Goal: Transaction & Acquisition: Purchase product/service

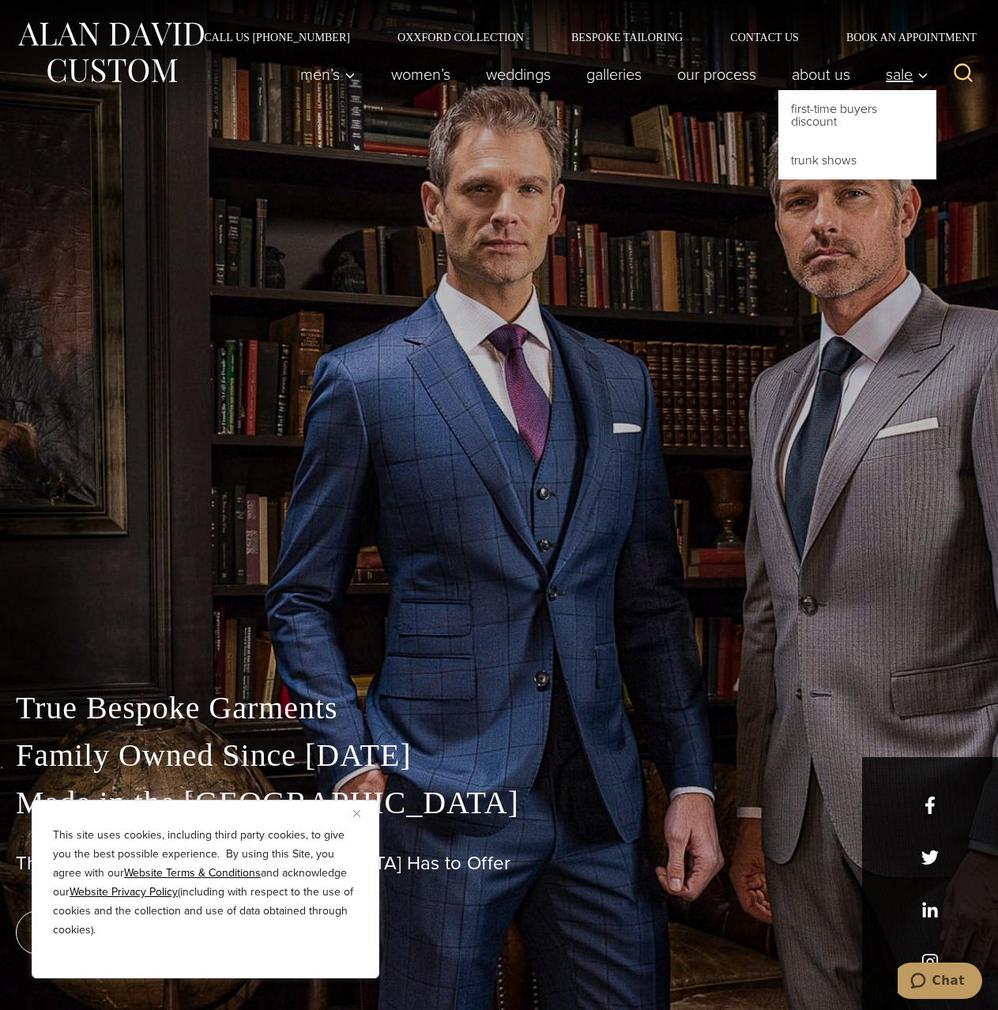
click at [908, 77] on span "Sale" at bounding box center [907, 74] width 43 height 16
click at [859, 111] on link "First-Time Buyers Discount" at bounding box center [858, 115] width 158 height 51
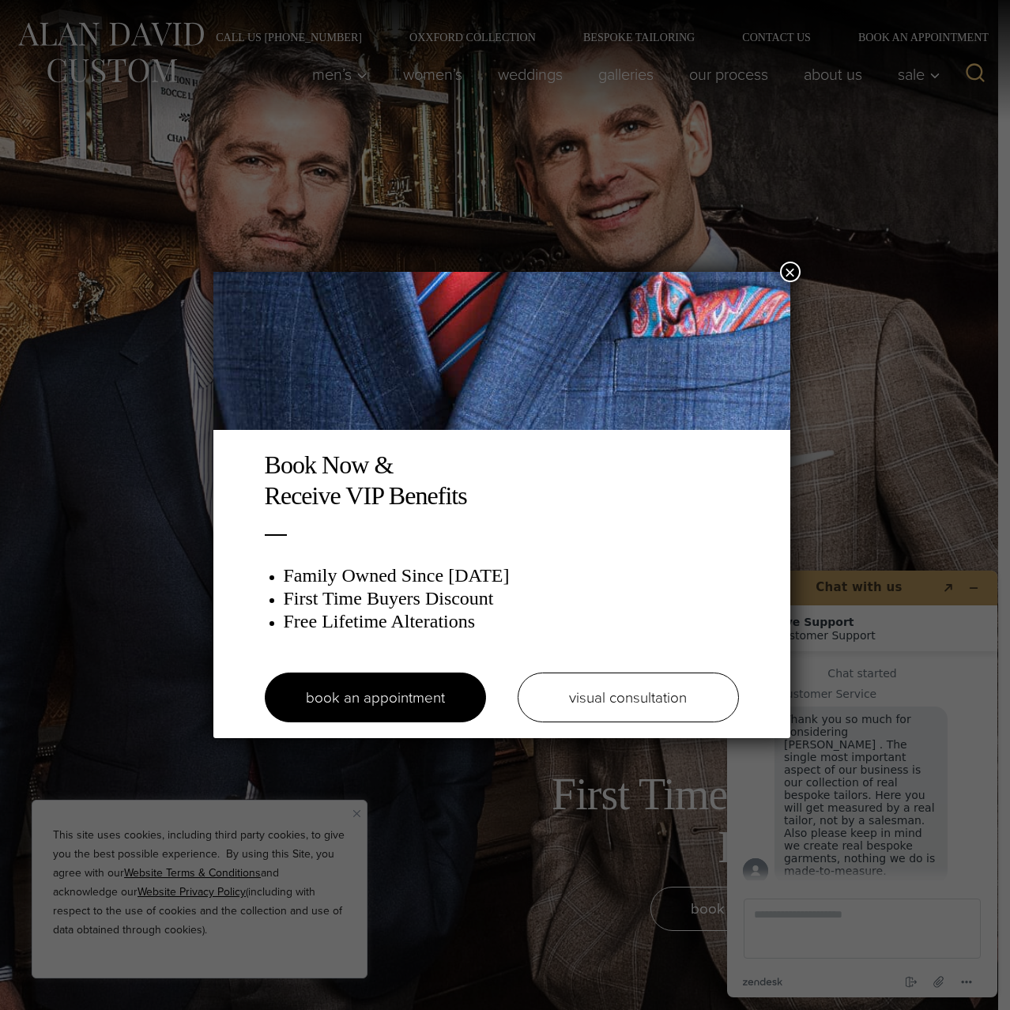
click at [791, 269] on button "×" at bounding box center [790, 272] width 21 height 21
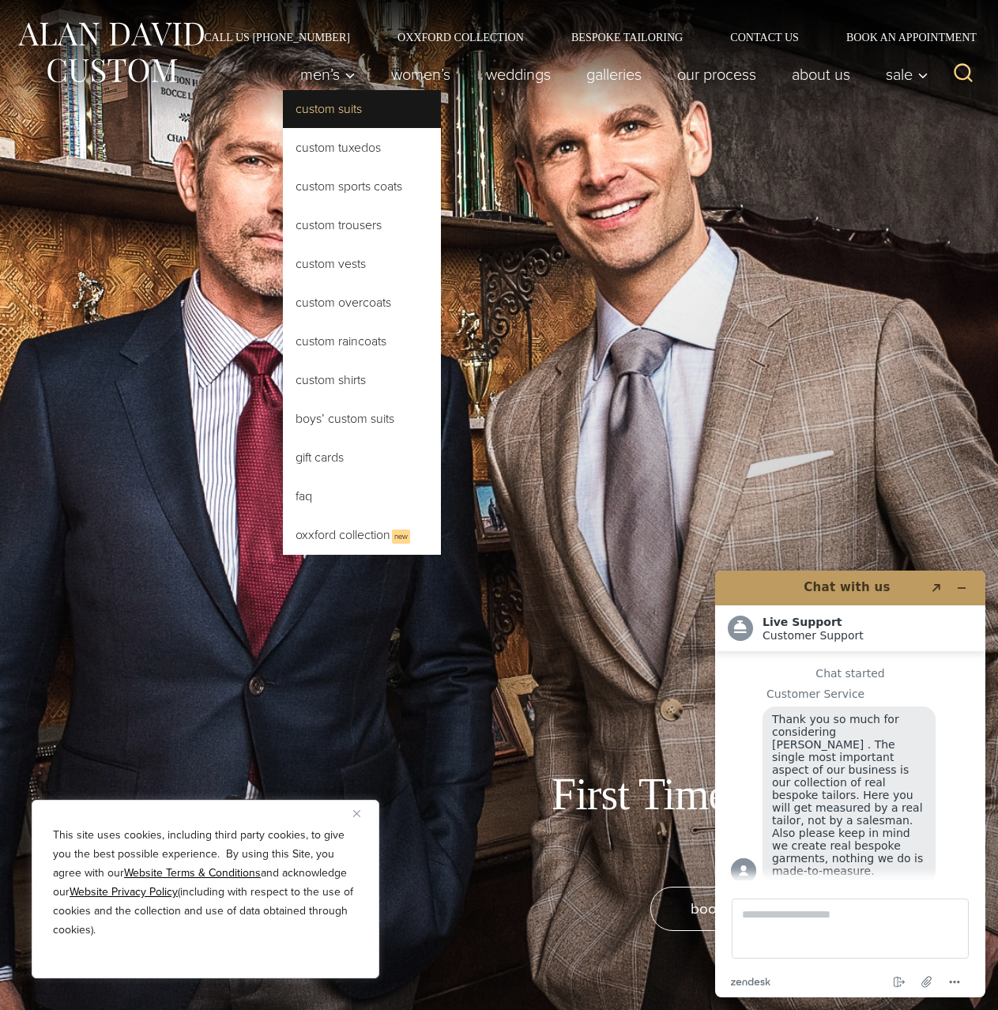
click at [328, 111] on link "Custom Suits" at bounding box center [362, 109] width 158 height 38
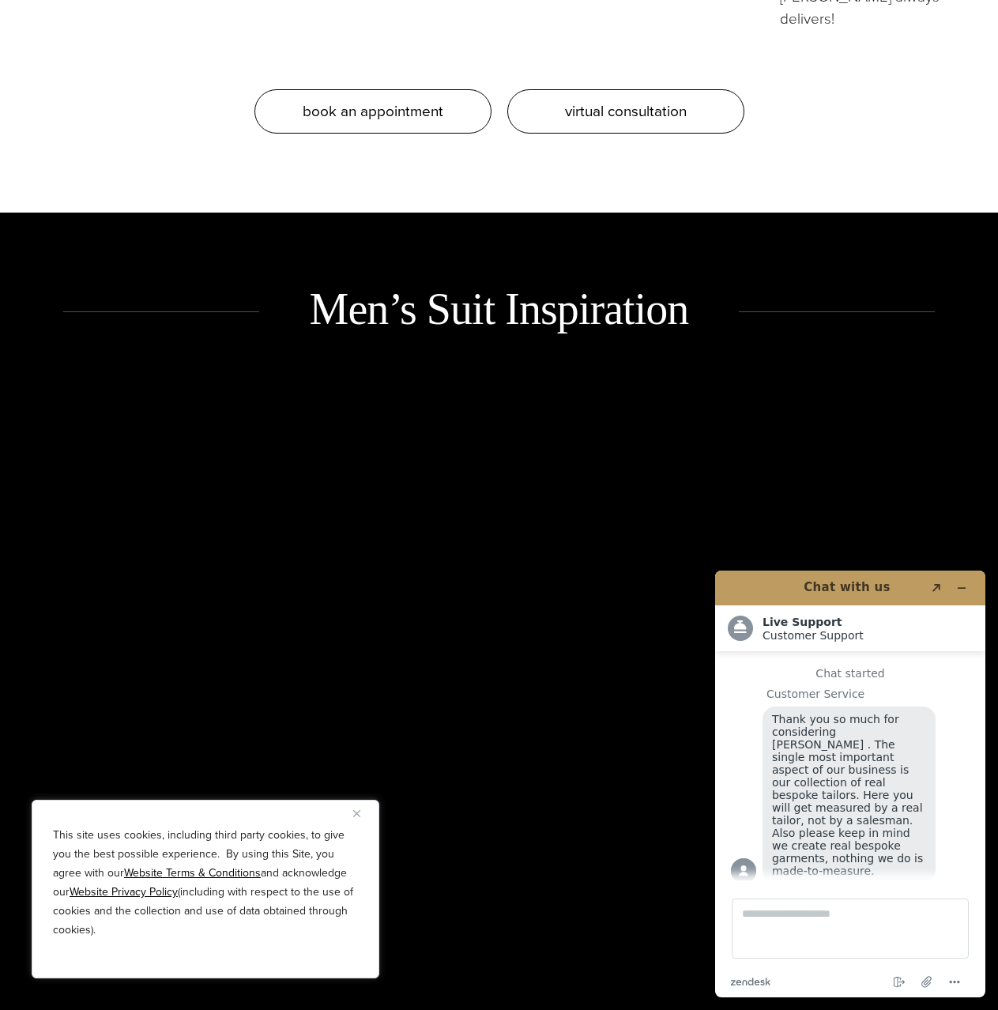
scroll to position [2188, 0]
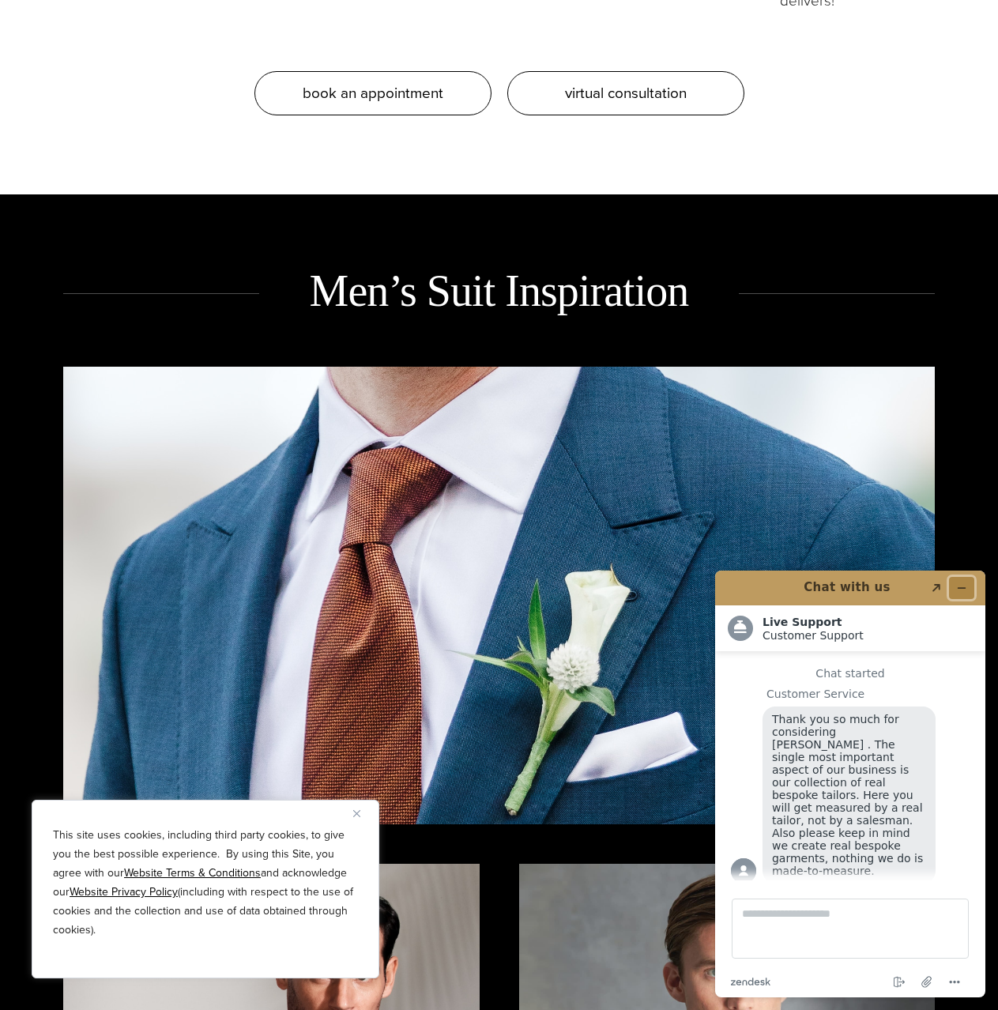
click at [965, 587] on icon "Minimize widget" at bounding box center [962, 588] width 11 height 11
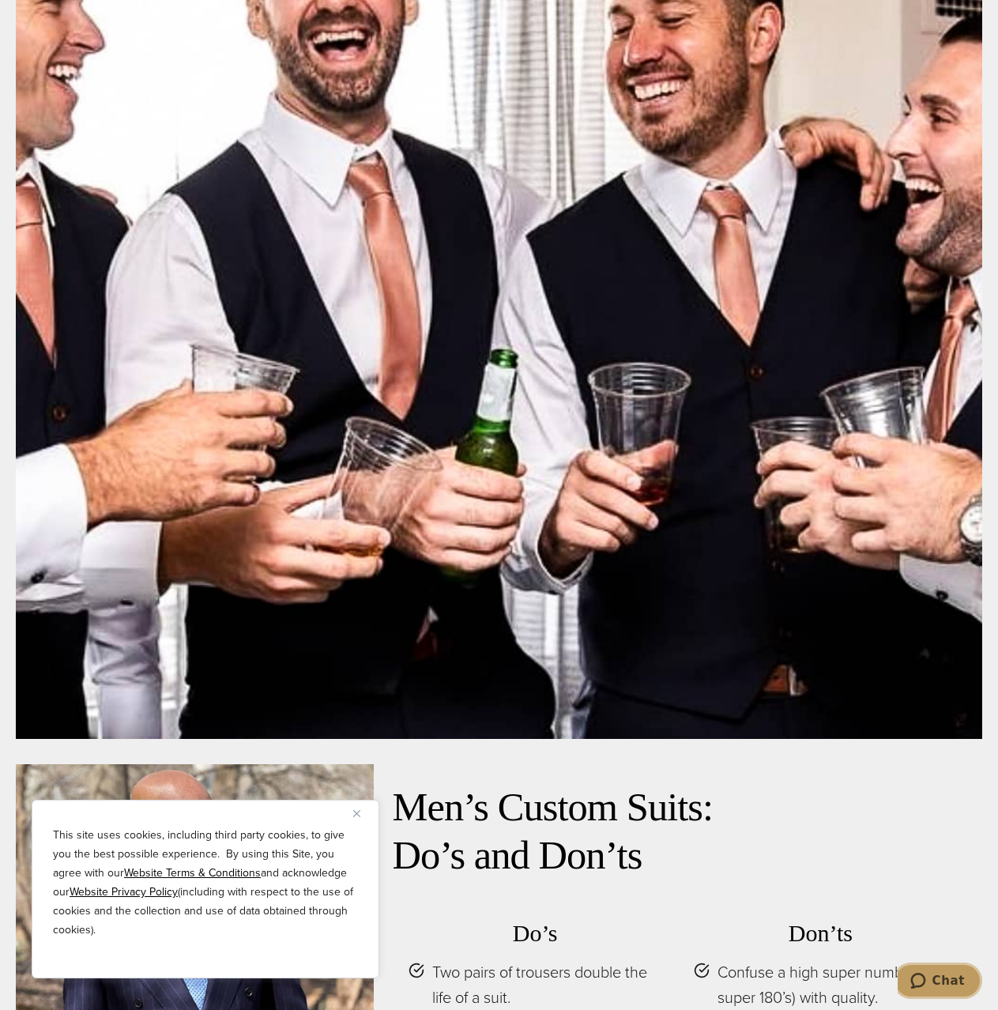
scroll to position [6613, 0]
